Goal: Find specific page/section: Find specific page/section

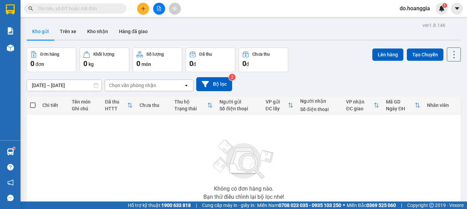
click at [122, 6] on span at bounding box center [122, 9] width 4 height 8
click at [123, 5] on span at bounding box center [122, 9] width 4 height 8
click at [124, 4] on span at bounding box center [75, 8] width 102 height 10
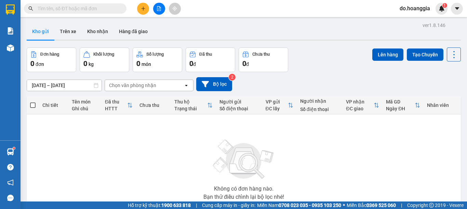
click at [107, 9] on input "text" at bounding box center [78, 9] width 81 height 8
click at [107, 8] on input "text" at bounding box center [78, 9] width 81 height 8
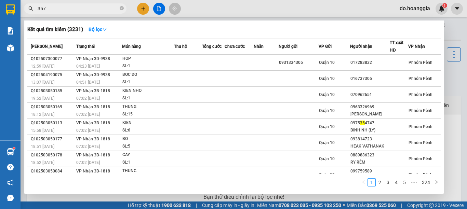
type input "3577"
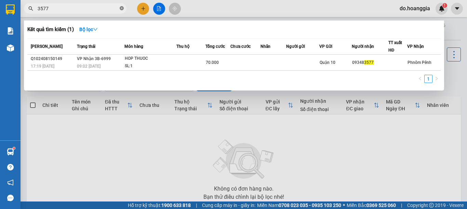
click at [122, 9] on icon "close-circle" at bounding box center [122, 8] width 4 height 4
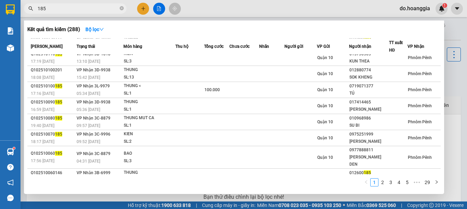
scroll to position [41, 0]
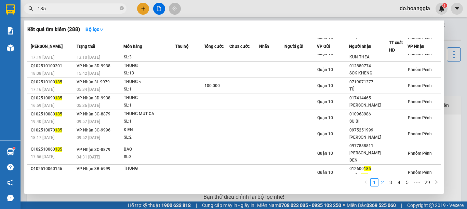
type input "185"
click at [384, 182] on link "2" at bounding box center [383, 183] width 8 height 8
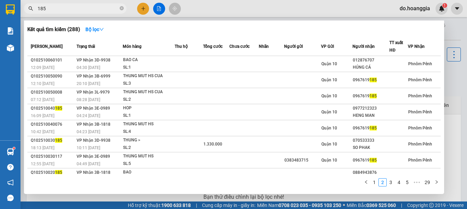
scroll to position [0, 0]
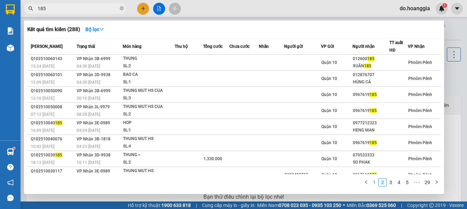
click at [374, 181] on link "1" at bounding box center [374, 183] width 8 height 8
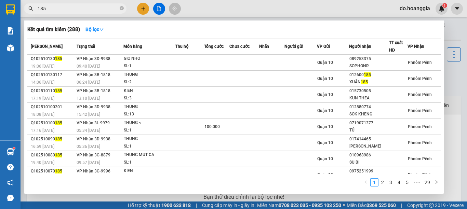
scroll to position [41, 0]
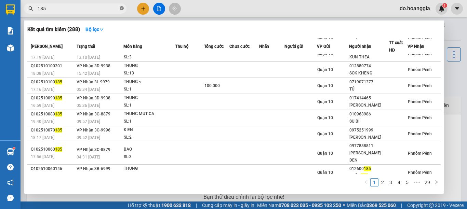
click at [123, 6] on icon "close-circle" at bounding box center [122, 8] width 4 height 4
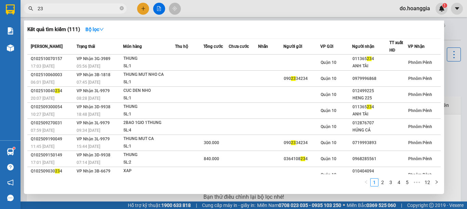
type input "2"
type input "4970"
